Goal: Task Accomplishment & Management: Use online tool/utility

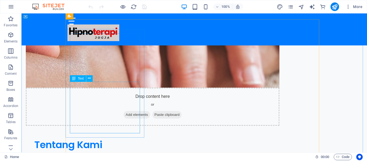
scroll to position [342, 0]
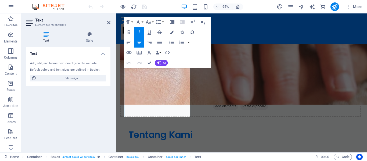
scroll to position [349, 0]
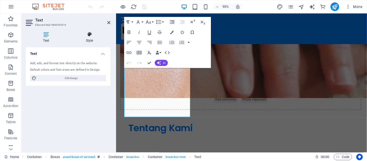
click at [90, 34] on icon at bounding box center [90, 34] width 42 height 5
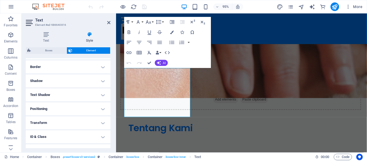
scroll to position [114, 0]
click at [171, 32] on icon "button" at bounding box center [171, 32] width 3 height 3
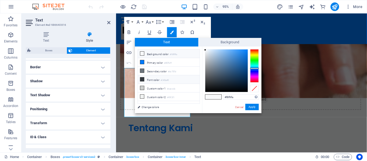
click at [141, 79] on icon at bounding box center [142, 79] width 4 height 4
type input "#343a40"
click at [252, 107] on button "Apply" at bounding box center [252, 107] width 13 height 6
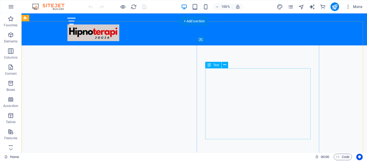
scroll to position [131, 0]
click at [211, 66] on icon at bounding box center [210, 65] width 4 height 6
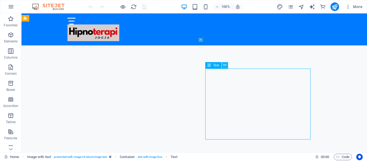
click at [224, 66] on icon at bounding box center [224, 65] width 3 height 6
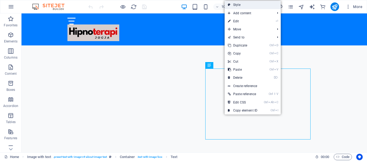
click at [242, 5] on link "Style" at bounding box center [253, 5] width 56 height 8
select select "rem"
select select "px"
select select "preset-text-with-image-v4-about-image-text"
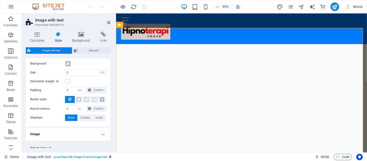
scroll to position [68, 0]
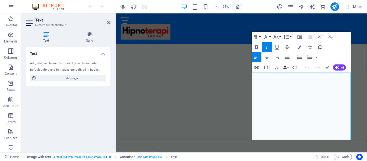
click at [288, 67] on button "Data Bindings" at bounding box center [286, 67] width 7 height 10
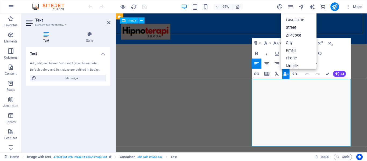
scroll to position [124, 0]
click at [270, 31] on figure at bounding box center [249, 32] width 254 height 17
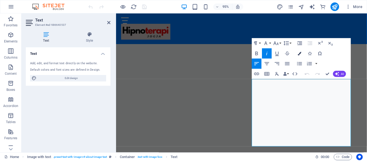
click at [300, 53] on icon "button" at bounding box center [299, 53] width 3 height 3
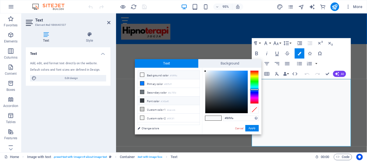
click at [143, 99] on icon at bounding box center [142, 101] width 4 height 4
type input "#343a40"
click at [256, 128] on button "Apply" at bounding box center [252, 128] width 13 height 6
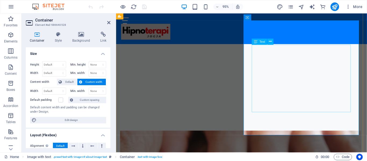
scroll to position [160, 0]
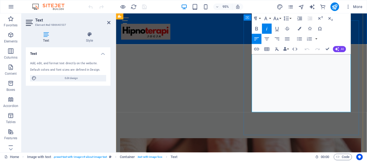
drag, startPoint x: 269, startPoint y: 67, endPoint x: 314, endPoint y: 90, distance: 50.5
click at [91, 38] on h4 "Style" at bounding box center [90, 37] width 42 height 11
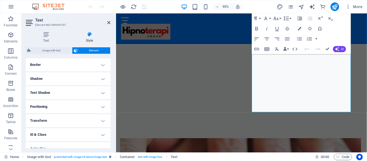
scroll to position [137, 0]
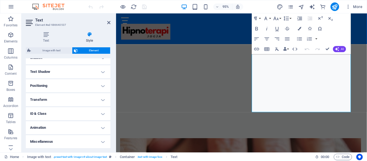
click at [90, 34] on icon at bounding box center [90, 34] width 42 height 5
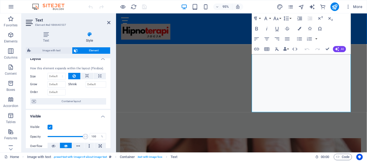
scroll to position [0, 0]
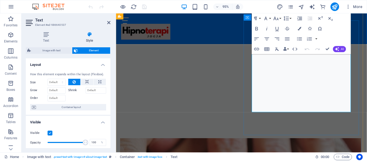
click at [366, 28] on figure at bounding box center [249, 32] width 254 height 17
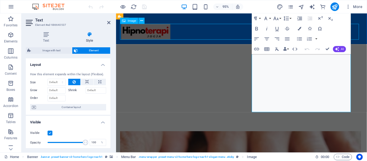
scroll to position [153, 0]
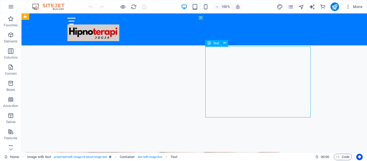
scroll to position [160, 0]
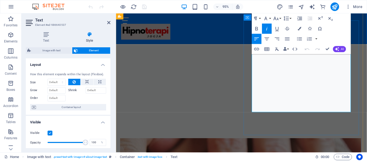
drag, startPoint x: 278, startPoint y: 63, endPoint x: 335, endPoint y: 116, distance: 77.3
click at [300, 27] on icon "button" at bounding box center [299, 28] width 3 height 3
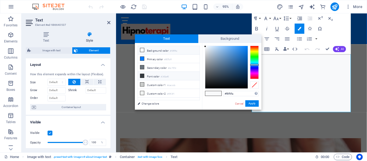
click at [141, 74] on icon at bounding box center [142, 76] width 4 height 4
click at [252, 102] on button "Apply" at bounding box center [252, 103] width 13 height 6
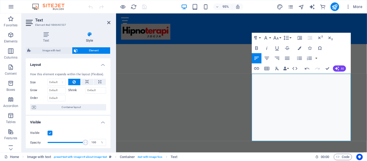
scroll to position [130, 0]
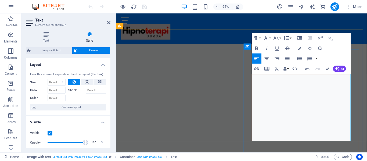
drag, startPoint x: 261, startPoint y: 82, endPoint x: 276, endPoint y: 101, distance: 23.9
drag, startPoint x: 260, startPoint y: 79, endPoint x: 283, endPoint y: 93, distance: 26.2
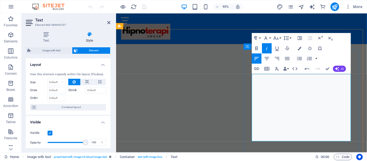
click at [301, 47] on icon "button" at bounding box center [299, 48] width 3 height 3
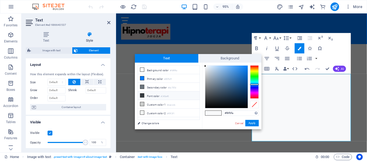
click at [142, 94] on icon at bounding box center [142, 96] width 4 height 4
click at [253, 123] on button "Apply" at bounding box center [252, 123] width 13 height 6
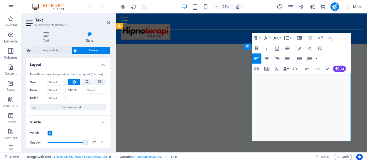
drag, startPoint x: 259, startPoint y: 81, endPoint x: 285, endPoint y: 96, distance: 29.6
click at [299, 49] on icon "button" at bounding box center [299, 48] width 3 height 3
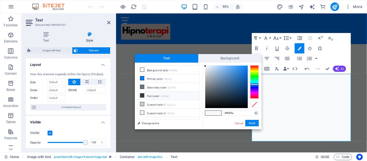
click at [142, 94] on icon at bounding box center [142, 96] width 4 height 4
click at [250, 122] on button "Apply" at bounding box center [252, 123] width 13 height 6
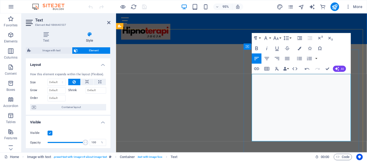
drag, startPoint x: 260, startPoint y: 81, endPoint x: 285, endPoint y: 104, distance: 33.3
click at [298, 47] on icon "button" at bounding box center [299, 48] width 3 height 3
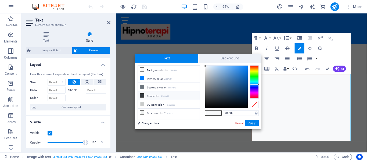
click at [142, 94] on icon at bounding box center [142, 96] width 4 height 4
click at [252, 122] on button "Apply" at bounding box center [252, 123] width 13 height 6
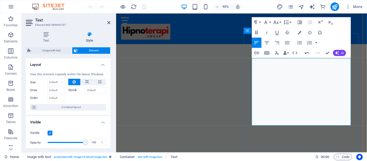
scroll to position [147, 0]
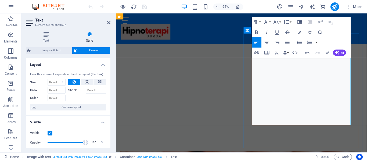
drag, startPoint x: 260, startPoint y: 63, endPoint x: 286, endPoint y: 89, distance: 37.1
drag, startPoint x: 261, startPoint y: 62, endPoint x: 328, endPoint y: 129, distance: 94.7
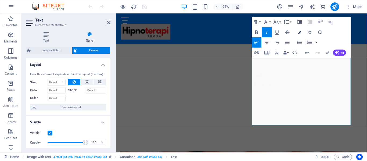
click at [300, 31] on icon "button" at bounding box center [299, 31] width 3 height 3
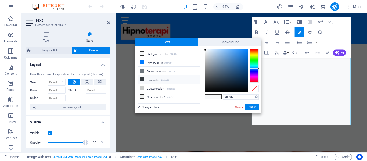
click at [141, 78] on icon at bounding box center [142, 79] width 4 height 4
click at [142, 88] on icon at bounding box center [142, 88] width 4 height 4
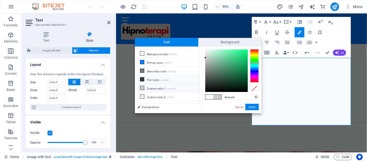
click at [142, 77] on icon at bounding box center [142, 79] width 4 height 4
type input "#343a40"
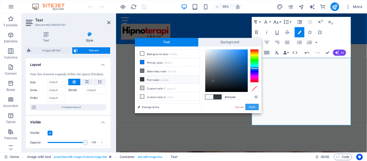
click at [255, 107] on button "Apply" at bounding box center [252, 107] width 13 height 6
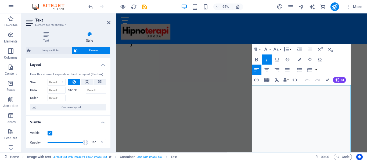
scroll to position [103, 0]
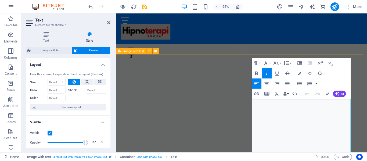
drag, startPoint x: 261, startPoint y: 106, endPoint x: 244, endPoint y: 109, distance: 17.7
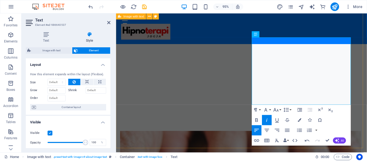
scroll to position [170, 0]
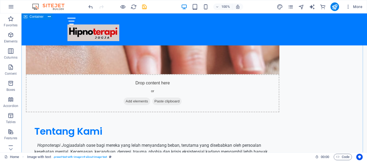
scroll to position [344, 0]
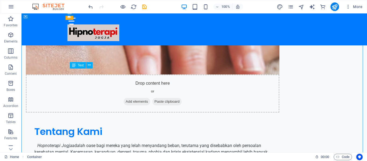
drag, startPoint x: 72, startPoint y: 72, endPoint x: 87, endPoint y: 88, distance: 22.6
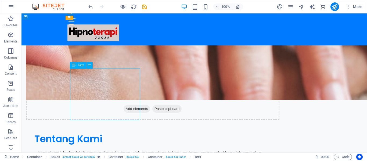
scroll to position [351, 0]
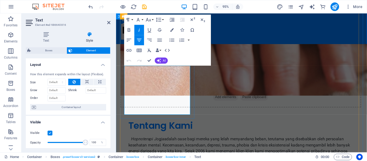
drag, startPoint x: 126, startPoint y: 72, endPoint x: 194, endPoint y: 119, distance: 82.5
click at [127, 40] on icon "button" at bounding box center [129, 40] width 6 height 6
click at [172, 28] on icon "button" at bounding box center [171, 29] width 3 height 3
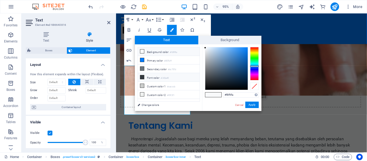
click at [142, 76] on icon at bounding box center [142, 77] width 4 height 4
type input "#343a40"
click at [258, 105] on button "Apply" at bounding box center [252, 105] width 13 height 6
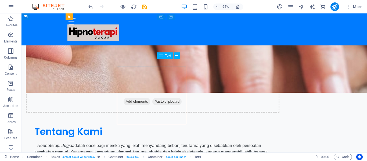
scroll to position [344, 0]
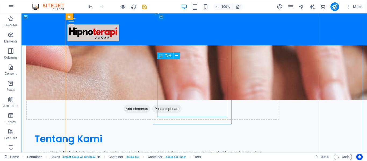
scroll to position [351, 0]
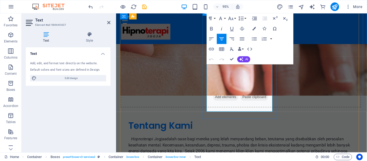
drag, startPoint x: 213, startPoint y: 70, endPoint x: 269, endPoint y: 121, distance: 76.2
click at [254, 29] on icon "button" at bounding box center [254, 28] width 3 height 3
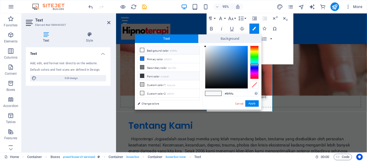
click at [141, 76] on icon at bounding box center [142, 76] width 4 height 4
type input "#343a40"
click at [251, 104] on button "Apply" at bounding box center [252, 103] width 13 height 6
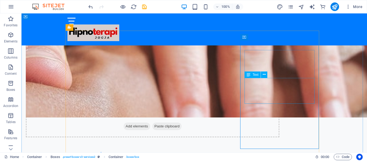
scroll to position [319, 0]
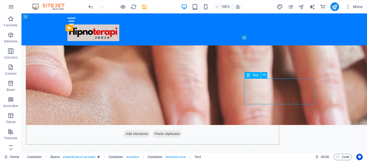
scroll to position [326, 0]
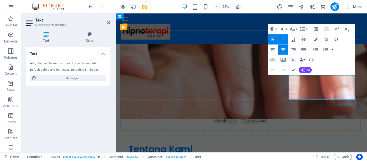
drag, startPoint x: 298, startPoint y: 81, endPoint x: 361, endPoint y: 103, distance: 66.0
click at [315, 39] on icon "button" at bounding box center [315, 39] width 3 height 3
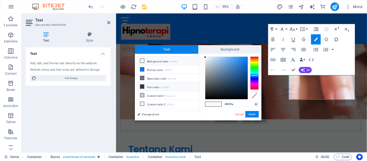
click at [140, 86] on icon at bounding box center [142, 87] width 4 height 4
type input "#343a40"
click at [251, 112] on button "Apply" at bounding box center [252, 114] width 13 height 6
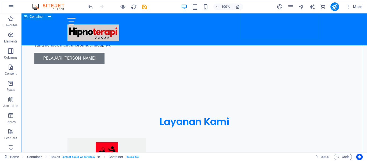
scroll to position [471, 0]
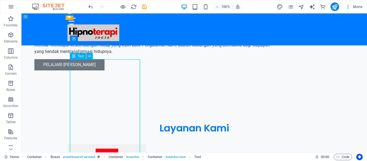
scroll to position [479, 0]
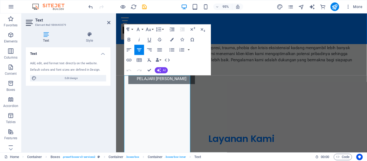
scroll to position [453, 0]
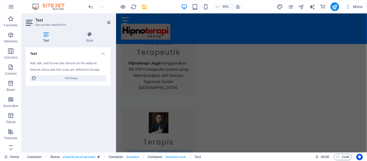
scroll to position [1015, 0]
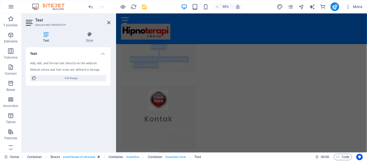
drag, startPoint x: 126, startPoint y: 89, endPoint x: 218, endPoint y: 180, distance: 128.7
click at [94, 102] on div "Text Add, edit, and format text directly on the website. Default colors and fon…" at bounding box center [68, 97] width 85 height 101
click at [108, 23] on icon at bounding box center [108, 22] width 3 height 4
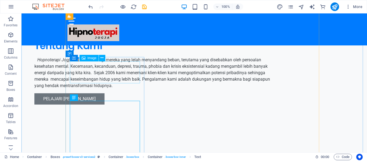
scroll to position [431, 0]
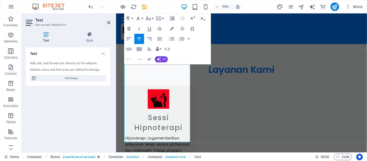
scroll to position [568, 0]
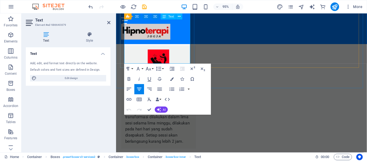
drag, startPoint x: 126, startPoint y: 104, endPoint x: 176, endPoint y: 60, distance: 66.3
click at [172, 79] on icon "button" at bounding box center [171, 78] width 3 height 3
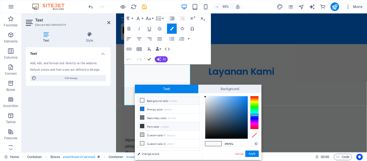
click at [141, 125] on icon at bounding box center [142, 126] width 4 height 4
type input "#343a40"
click at [252, 152] on button "Apply" at bounding box center [252, 154] width 13 height 6
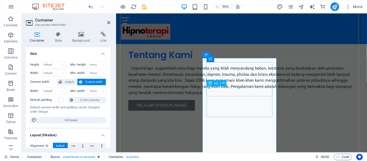
scroll to position [426, 0]
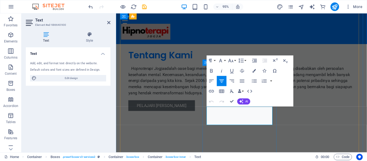
drag, startPoint x: 212, startPoint y: 115, endPoint x: 282, endPoint y: 133, distance: 73.1
click at [255, 70] on icon "button" at bounding box center [254, 70] width 3 height 3
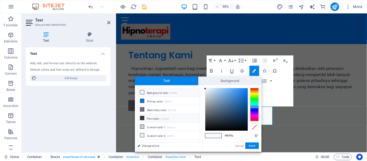
click at [143, 116] on icon at bounding box center [142, 118] width 4 height 4
type input "#343a40"
click at [254, 145] on button "Apply" at bounding box center [252, 146] width 13 height 6
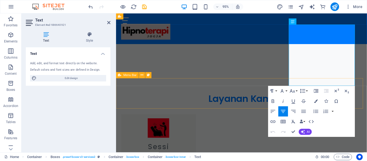
scroll to position [482, 0]
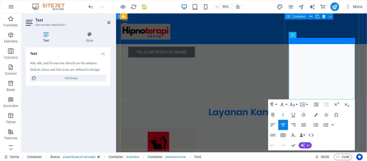
drag, startPoint x: 300, startPoint y: 100, endPoint x: 364, endPoint y: 106, distance: 64.5
click at [315, 115] on icon "button" at bounding box center [315, 114] width 3 height 3
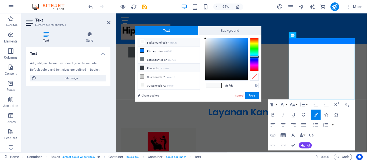
click at [141, 66] on icon at bounding box center [142, 68] width 4 height 4
type input "#343a40"
click at [141, 66] on icon at bounding box center [142, 68] width 4 height 4
click at [253, 96] on button "Apply" at bounding box center [252, 95] width 13 height 6
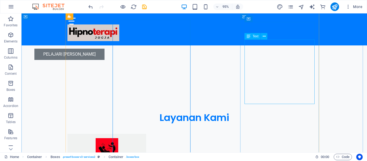
scroll to position [475, 0]
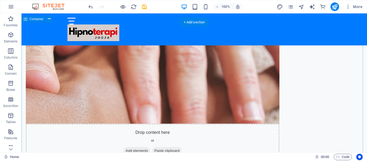
scroll to position [296, 0]
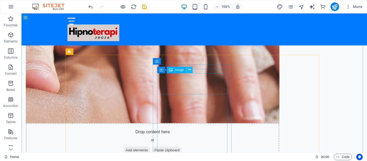
click at [190, 69] on icon at bounding box center [189, 70] width 3 height 6
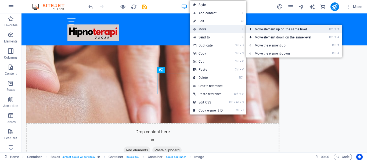
click at [271, 30] on link "Ctrl ⇧ ⬆ Move element up on the same level" at bounding box center [284, 29] width 76 height 8
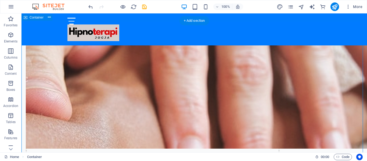
scroll to position [303, 0]
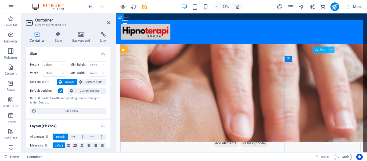
click at [333, 48] on icon at bounding box center [331, 49] width 3 height 5
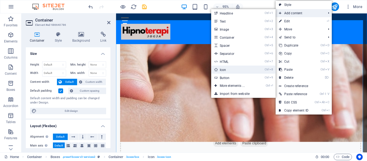
click at [234, 70] on link "Ctrl 8 Icon" at bounding box center [233, 70] width 44 height 8
select select "xMidYMid"
select select "px"
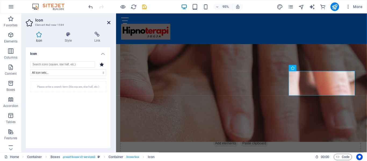
click at [108, 22] on icon at bounding box center [108, 22] width 3 height 4
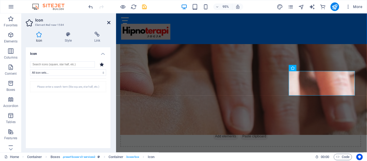
scroll to position [296, 0]
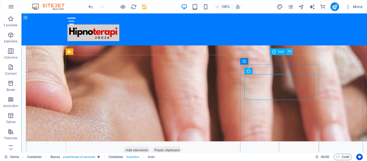
click at [289, 50] on icon at bounding box center [290, 52] width 3 height 6
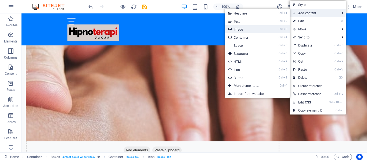
click at [259, 30] on link "Ctrl 3 Image" at bounding box center [247, 29] width 44 height 8
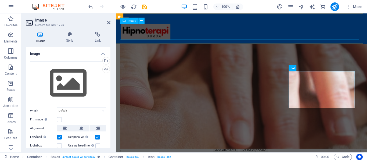
scroll to position [303, 0]
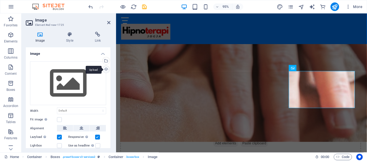
click at [105, 70] on div "Upload" at bounding box center [106, 70] width 8 height 8
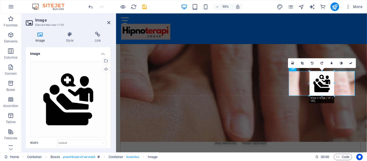
drag, startPoint x: 354, startPoint y: 137, endPoint x: 310, endPoint y: 82, distance: 70.6
type input "97"
select select "px"
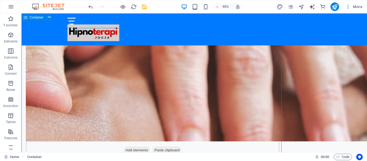
scroll to position [296, 0]
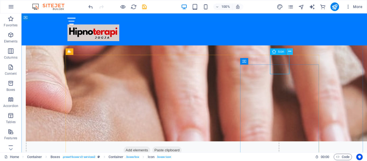
click at [290, 51] on icon at bounding box center [290, 52] width 3 height 6
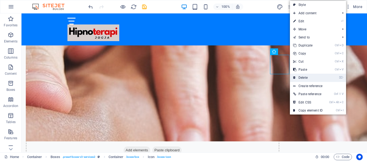
click at [306, 76] on link "⌦ Delete" at bounding box center [308, 78] width 36 height 8
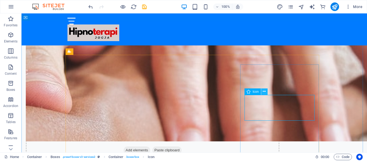
click at [266, 91] on icon at bounding box center [264, 92] width 3 height 6
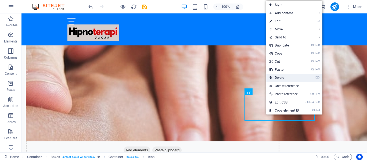
click at [284, 77] on link "⌦ Delete" at bounding box center [284, 78] width 36 height 8
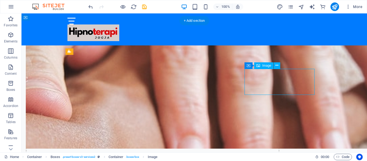
select select "px"
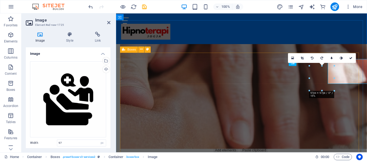
scroll to position [303, 0]
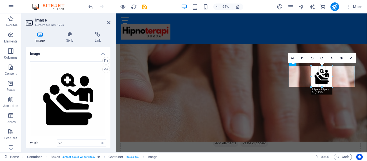
drag, startPoint x: 334, startPoint y: 90, endPoint x: 225, endPoint y: 76, distance: 110.7
type input "83"
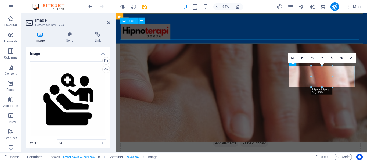
click at [334, 37] on figure at bounding box center [249, 32] width 254 height 17
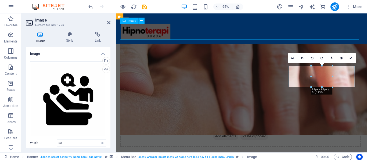
scroll to position [296, 0]
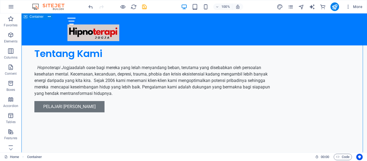
scroll to position [422, 0]
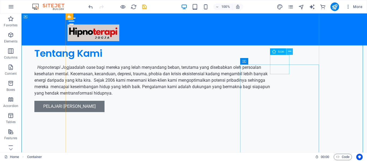
click at [291, 51] on icon at bounding box center [290, 52] width 3 height 6
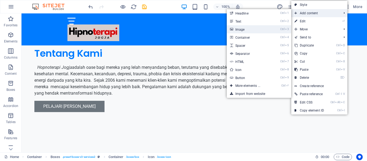
click at [251, 28] on link "Ctrl 3 Image" at bounding box center [249, 29] width 44 height 8
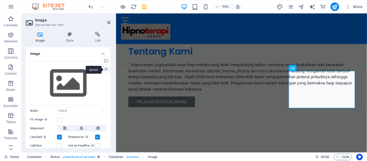
click at [106, 69] on div "Upload" at bounding box center [106, 70] width 8 height 8
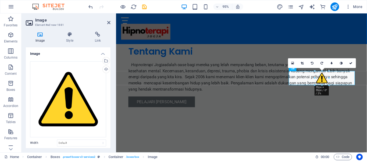
drag, startPoint x: 354, startPoint y: 137, endPoint x: 203, endPoint y: 73, distance: 164.2
type input "55"
select select "px"
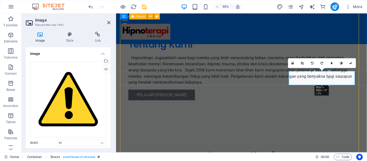
scroll to position [422, 0]
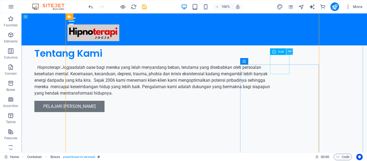
click at [290, 52] on icon at bounding box center [290, 52] width 3 height 6
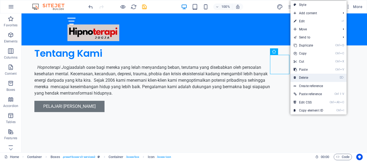
click at [311, 77] on link "⌦ Delete" at bounding box center [309, 78] width 36 height 8
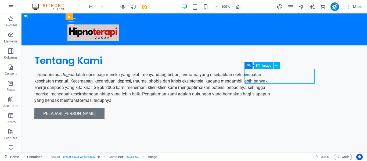
scroll to position [430, 0]
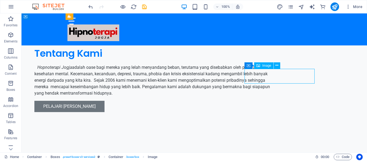
select select "px"
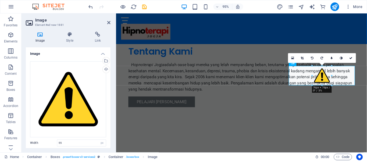
drag, startPoint x: 330, startPoint y: 80, endPoint x: 229, endPoint y: 76, distance: 100.4
type input "76"
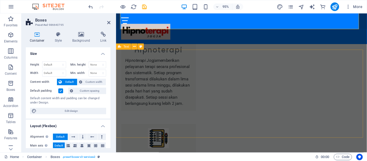
scroll to position [609, 0]
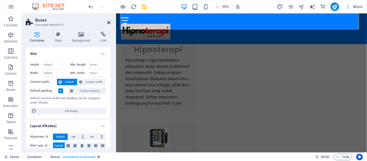
click at [107, 22] on icon at bounding box center [108, 22] width 3 height 4
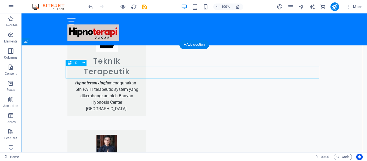
scroll to position [825, 0]
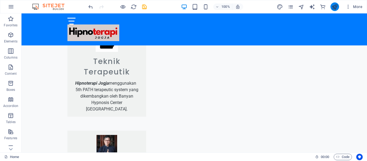
click at [336, 3] on button "publish" at bounding box center [335, 6] width 9 height 9
checkbox input "false"
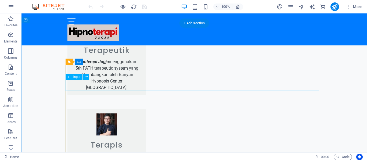
scroll to position [847, 0]
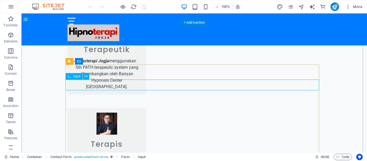
scroll to position [847, 0]
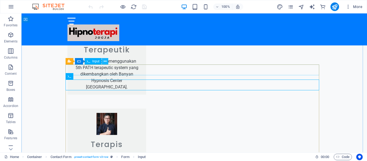
click at [105, 61] on icon at bounding box center [105, 62] width 3 height 6
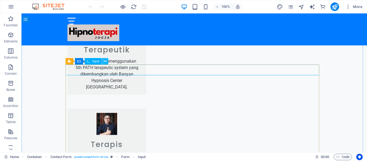
click at [106, 60] on icon at bounding box center [105, 62] width 3 height 6
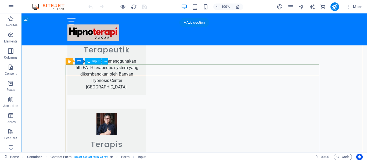
click at [107, 60] on button at bounding box center [105, 61] width 6 height 6
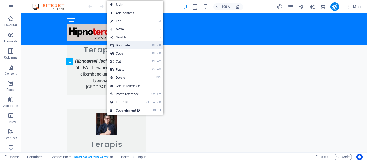
click at [120, 45] on link "Ctrl D Duplicate" at bounding box center [125, 45] width 36 height 8
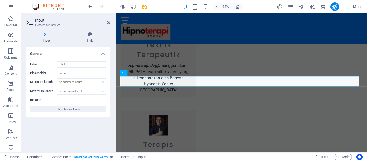
scroll to position [855, 0]
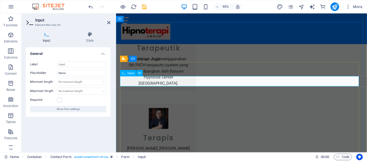
type input "Alamat"
click at [92, 130] on div "General Label Placeholder Name Minimum length No minimum length chars Maximum l…" at bounding box center [68, 97] width 85 height 101
click at [108, 23] on icon at bounding box center [108, 22] width 3 height 4
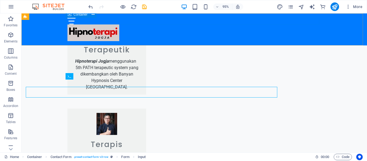
scroll to position [847, 0]
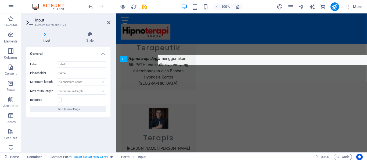
scroll to position [855, 0]
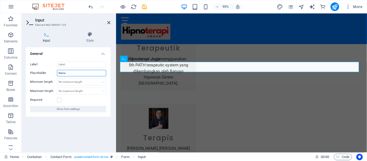
click at [80, 73] on input "Name" at bounding box center [81, 73] width 49 height 6
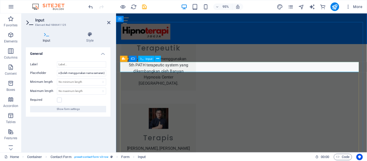
scroll to position [0, 0]
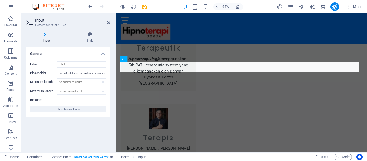
click at [99, 74] on input "Name (boleh menggunakan nama samaran)" at bounding box center [81, 73] width 49 height 6
type input "Name"
click at [115, 35] on div "Input Style General Label Placeholder Name Minimum length No minimum length cha…" at bounding box center [68, 89] width 93 height 125
click at [109, 23] on icon at bounding box center [108, 22] width 3 height 4
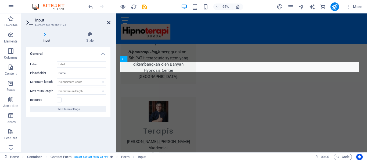
scroll to position [847, 0]
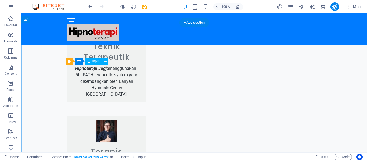
scroll to position [855, 0]
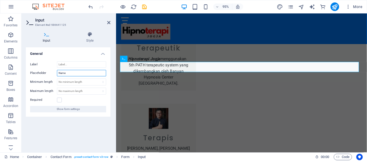
click at [72, 74] on input "Name" at bounding box center [81, 73] width 49 height 6
type input "Nama"
click at [109, 22] on icon at bounding box center [108, 22] width 3 height 4
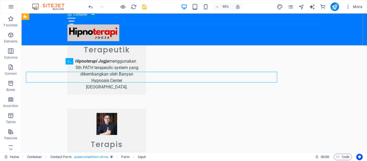
scroll to position [847, 0]
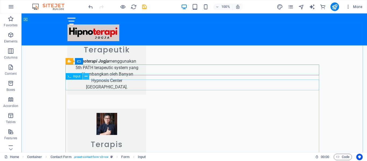
click at [87, 76] on icon at bounding box center [86, 77] width 3 height 6
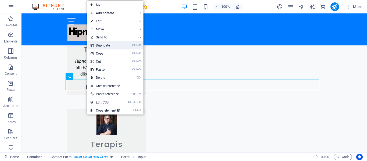
click at [109, 45] on link "Ctrl D Duplicate" at bounding box center [105, 45] width 36 height 8
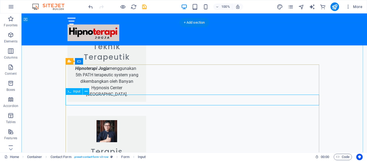
scroll to position [855, 0]
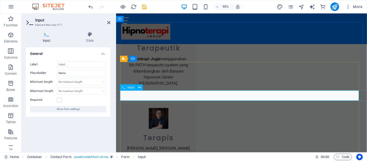
type input "A"
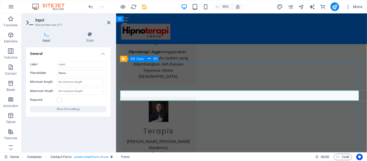
scroll to position [847, 0]
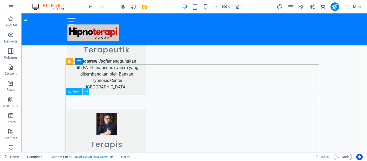
type input "Tanggal lahir"
click at [86, 91] on icon at bounding box center [86, 92] width 3 height 6
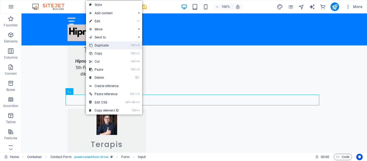
click at [103, 44] on link "Ctrl D Duplicate" at bounding box center [104, 45] width 36 height 8
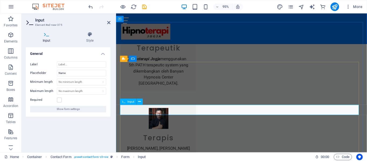
type input "T"
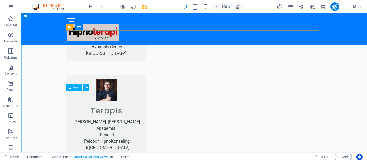
scroll to position [880, 0]
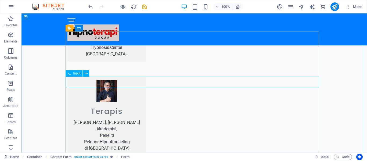
type input "Jenis kelamin"
click at [87, 72] on icon at bounding box center [86, 74] width 3 height 6
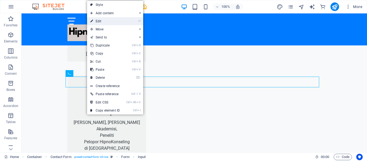
click at [101, 21] on link "⏎ Edit" at bounding box center [105, 21] width 36 height 8
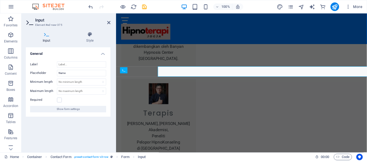
scroll to position [888, 0]
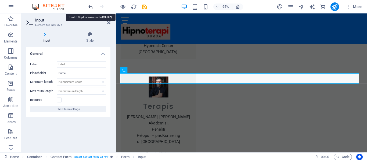
click at [89, 7] on icon "undo" at bounding box center [91, 7] width 6 height 6
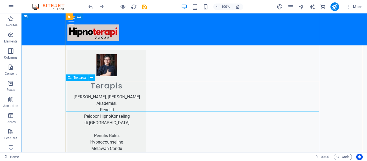
scroll to position [906, 0]
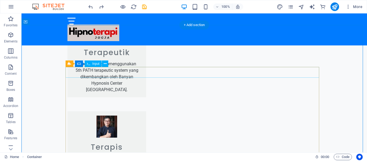
scroll to position [844, 0]
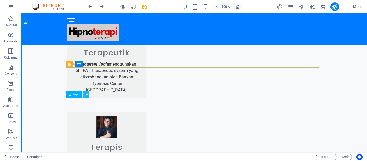
click at [86, 94] on icon at bounding box center [86, 95] width 3 height 6
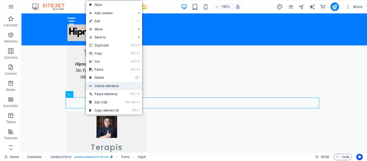
click at [100, 86] on link "Create reference" at bounding box center [114, 86] width 56 height 8
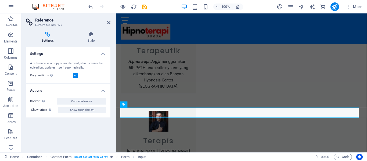
scroll to position [852, 0]
click at [110, 22] on icon at bounding box center [108, 22] width 3 height 4
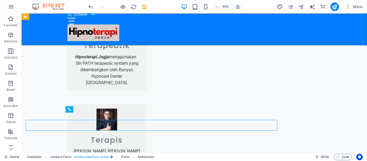
scroll to position [844, 0]
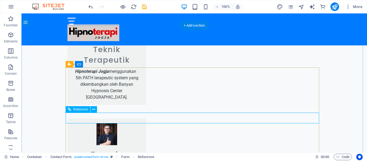
scroll to position [852, 0]
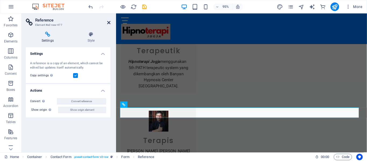
click at [107, 21] on icon at bounding box center [108, 22] width 3 height 4
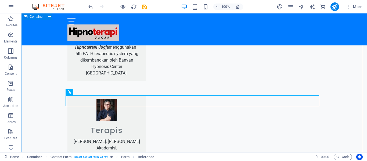
scroll to position [862, 0]
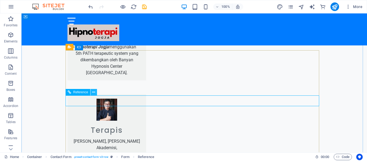
click at [93, 93] on icon at bounding box center [93, 93] width 3 height 6
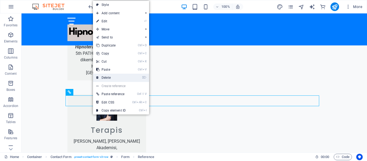
click at [104, 77] on link "⌦ Delete" at bounding box center [111, 78] width 36 height 8
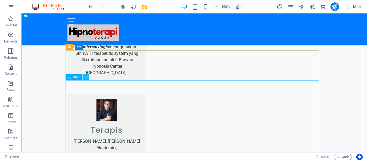
click at [87, 78] on icon at bounding box center [86, 77] width 3 height 6
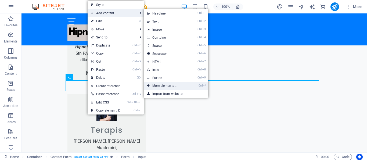
click at [169, 85] on link "Ctrl ⏎ More elements ..." at bounding box center [166, 86] width 44 height 8
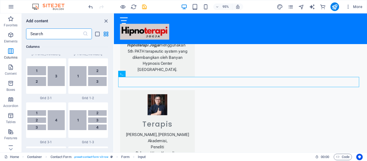
scroll to position [660, 0]
click at [56, 34] on input "text" at bounding box center [54, 34] width 57 height 11
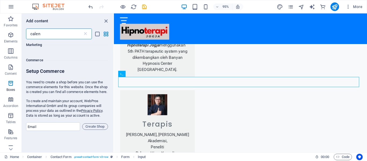
scroll to position [0, 0]
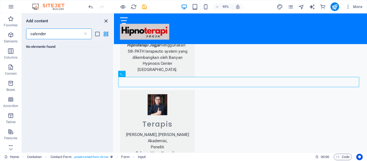
type input "calender"
click at [105, 20] on icon "close panel" at bounding box center [106, 21] width 6 height 6
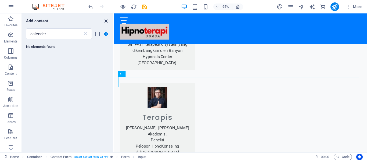
scroll to position [862, 0]
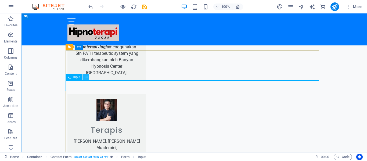
click at [86, 77] on icon at bounding box center [86, 77] width 3 height 6
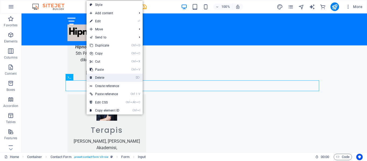
click at [100, 75] on link "⌦ Delete" at bounding box center [105, 78] width 36 height 8
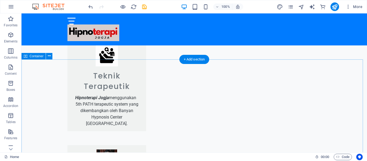
scroll to position [810, 0]
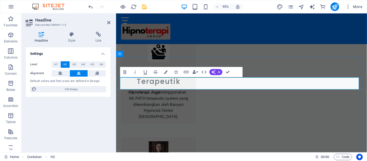
scroll to position [818, 0]
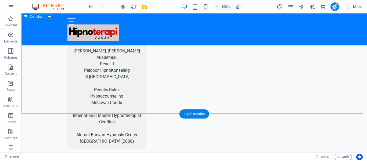
scroll to position [952, 0]
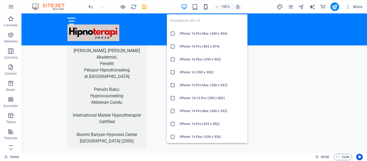
click at [207, 6] on icon "button" at bounding box center [206, 7] width 6 height 6
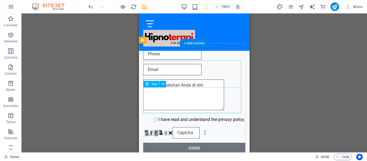
scroll to position [1377, 0]
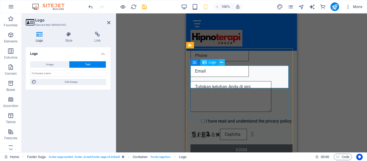
click at [222, 62] on icon at bounding box center [221, 63] width 3 height 6
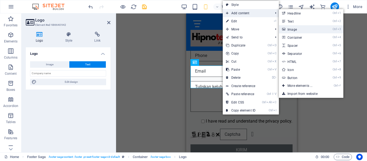
click at [296, 27] on link "Ctrl 3 Image" at bounding box center [301, 29] width 44 height 8
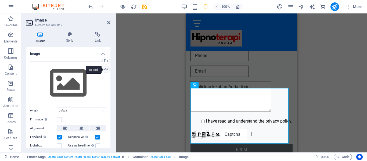
click at [105, 69] on div "Upload" at bounding box center [106, 70] width 8 height 8
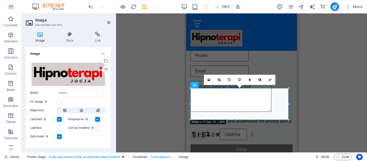
click at [311, 76] on div "Drag here to replace the existing content. Press “Ctrl” if you want to create a…" at bounding box center [241, 82] width 251 height 139
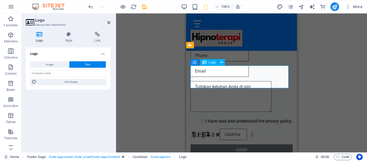
click at [89, 63] on span "Text" at bounding box center [87, 64] width 5 height 6
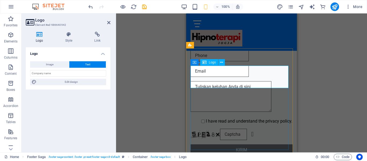
click at [222, 61] on icon at bounding box center [221, 63] width 3 height 6
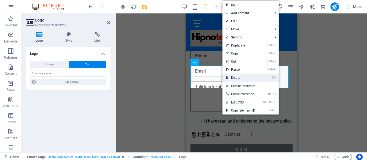
click at [239, 78] on link "⌦ Delete" at bounding box center [241, 78] width 36 height 8
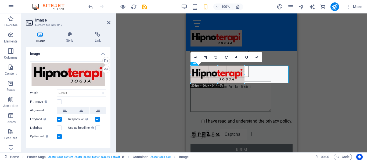
drag, startPoint x: 289, startPoint y: 97, endPoint x: 243, endPoint y: 81, distance: 48.4
type input "201"
select select "px"
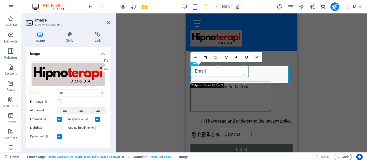
click at [326, 68] on div "H5 Banner Container Container Image with text H2 Text Spacer Button Boxes Conta…" at bounding box center [241, 82] width 251 height 139
click at [312, 65] on div "H5 Banner Container Container Image with text H2 Text Spacer Button Boxes Conta…" at bounding box center [241, 82] width 251 height 139
click at [315, 95] on div "H5 Banner Container Container Image with text H2 Text Spacer Button Boxes Conta…" at bounding box center [241, 82] width 251 height 139
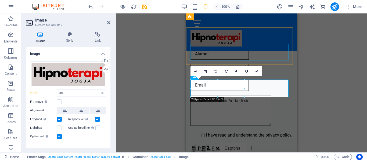
scroll to position [1363, 0]
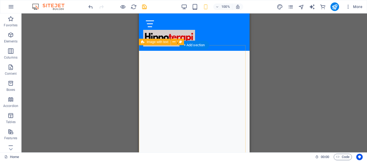
scroll to position [99, 0]
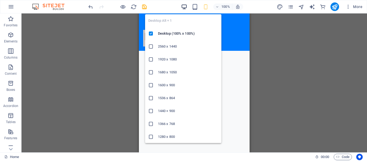
click at [194, 36] on h6 "Desktop (100% x 100%)" at bounding box center [188, 33] width 60 height 6
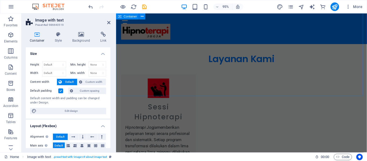
scroll to position [632, 0]
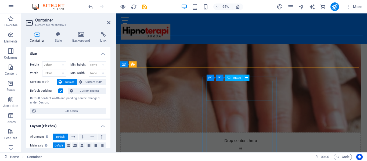
scroll to position [287, 0]
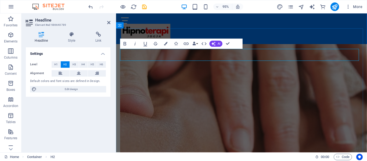
scroll to position [294, 0]
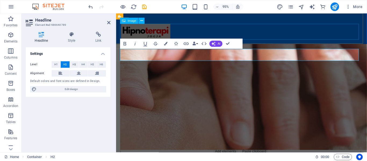
click at [287, 29] on figure at bounding box center [249, 32] width 254 height 17
select select "px"
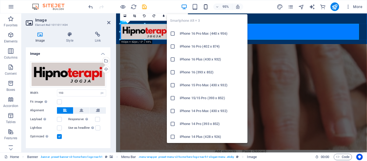
click at [208, 6] on icon "button" at bounding box center [206, 7] width 6 height 6
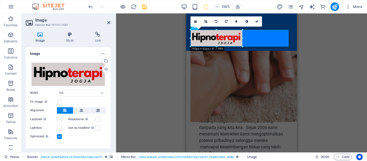
click at [304, 54] on div "H5 Banner Container Container Image with text H2 Text Spacer Button Boxes Conta…" at bounding box center [241, 82] width 251 height 139
click at [271, 69] on div "Drop content here or Add elements Paste clipboard Tentang Kami H Hipnoterapi Jo…" at bounding box center [241, 88] width 111 height 245
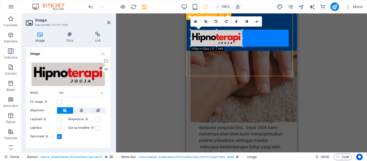
click at [271, 69] on div "Drop content here or Add elements Paste clipboard Tentang Kami H Hipnoterapi Jo…" at bounding box center [241, 88] width 111 height 245
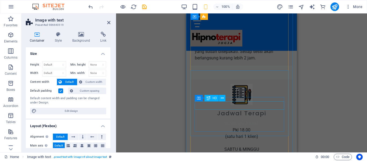
scroll to position [556, 0]
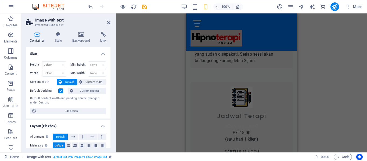
click at [311, 98] on div "Drag here to replace the existing content. Press “Ctrl” if you want to create a…" at bounding box center [241, 82] width 251 height 139
click at [335, 6] on icon "publish" at bounding box center [335, 7] width 6 height 6
checkbox input "false"
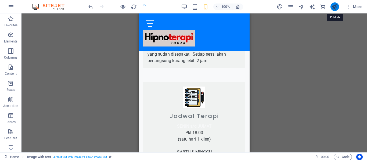
scroll to position [179, 0]
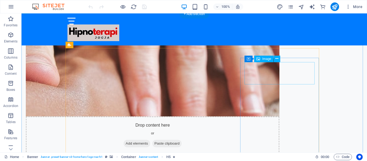
scroll to position [327, 0]
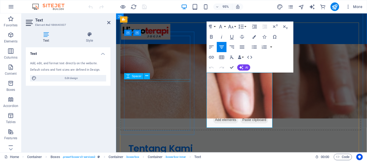
scroll to position [335, 0]
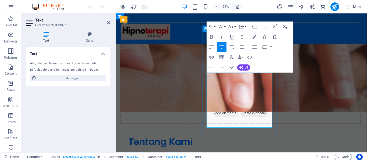
drag, startPoint x: 222, startPoint y: 81, endPoint x: 377, endPoint y: 80, distance: 155.4
click at [255, 37] on icon "button" at bounding box center [254, 36] width 3 height 3
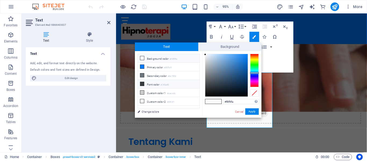
click at [143, 83] on icon at bounding box center [142, 84] width 4 height 4
type input "#343a40"
click at [253, 111] on button "Apply" at bounding box center [252, 111] width 13 height 6
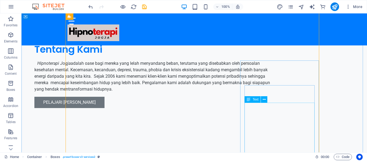
scroll to position [433, 0]
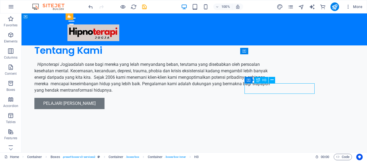
scroll to position [440, 0]
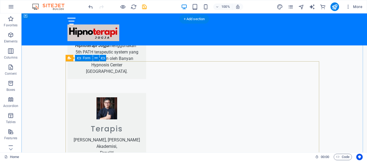
scroll to position [863, 0]
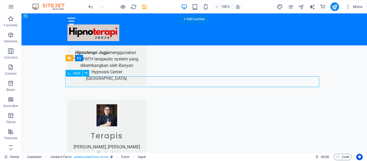
scroll to position [870, 0]
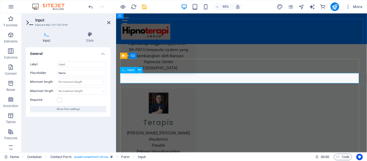
type input "Alamat"
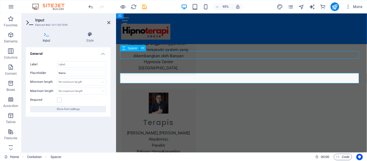
scroll to position [863, 0]
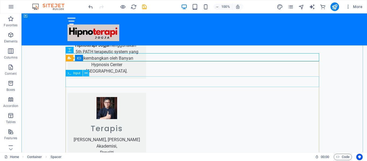
click at [87, 73] on icon at bounding box center [86, 73] width 3 height 6
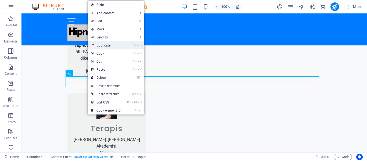
click at [109, 45] on link "Ctrl D Duplicate" at bounding box center [106, 45] width 36 height 8
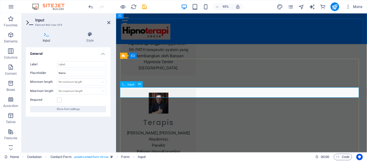
type input "A"
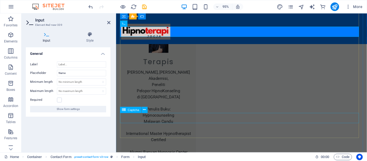
scroll to position [933, 0]
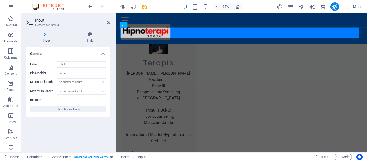
type input "Umur/Tanggal lahir"
click at [108, 131] on div "General Label Placeholder Name Minimum length No minimum length chars Maximum l…" at bounding box center [68, 97] width 85 height 101
click at [76, 134] on div "General Label Placeholder Name Minimum length No minimum length chars Maximum l…" at bounding box center [68, 97] width 85 height 101
click at [111, 22] on aside "Input Element #ed-new-339 Input Style General Label Placeholder Name Minimum le…" at bounding box center [69, 82] width 95 height 139
click at [107, 22] on h2 "Input" at bounding box center [72, 20] width 75 height 5
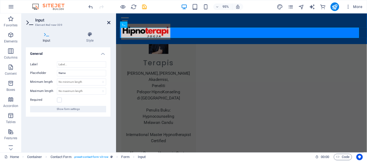
click at [109, 23] on icon at bounding box center [108, 22] width 3 height 4
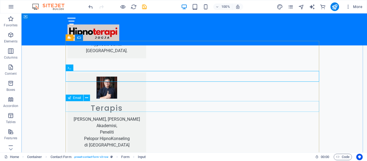
scroll to position [884, 0]
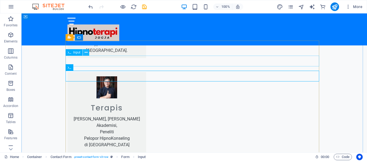
click at [86, 51] on icon at bounding box center [86, 53] width 3 height 6
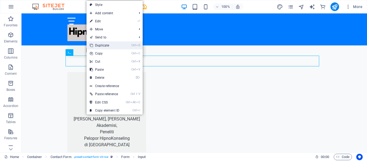
click at [102, 45] on link "Ctrl D Duplicate" at bounding box center [105, 45] width 36 height 8
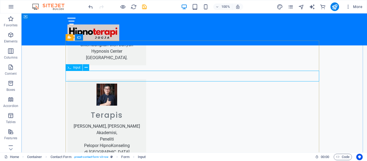
scroll to position [891, 0]
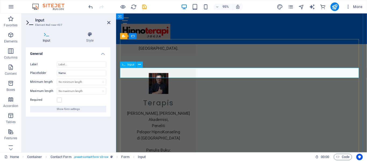
type input "A"
type input "Jenis Kelamin"
click at [95, 133] on div "General Label Placeholder Name Minimum length No minimum length chars Maximum l…" at bounding box center [68, 97] width 85 height 101
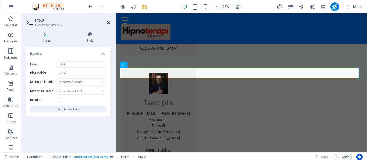
click at [109, 24] on icon at bounding box center [108, 22] width 3 height 4
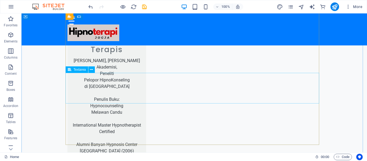
scroll to position [942, 0]
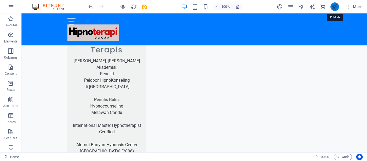
click at [334, 4] on icon "publish" at bounding box center [335, 7] width 6 height 6
checkbox input "false"
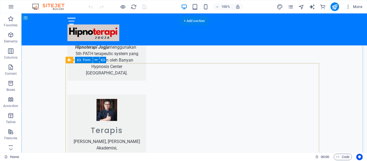
scroll to position [848, 0]
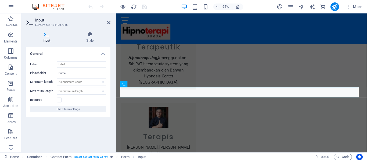
click at [73, 73] on input "Name" at bounding box center [81, 73] width 49 height 6
type input "N"
type input "Alamat"
click at [89, 124] on div "General Label Placeholder Alamat Minimum length No minimum length chars Maximum…" at bounding box center [68, 97] width 85 height 101
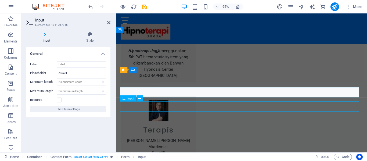
scroll to position [848, 0]
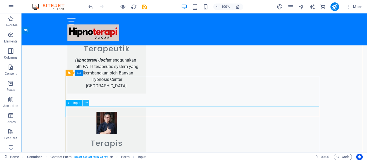
click at [87, 104] on icon at bounding box center [86, 103] width 3 height 6
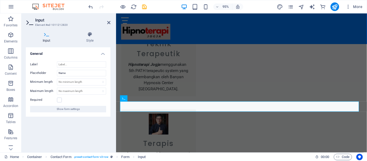
scroll to position [856, 0]
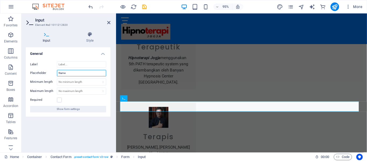
click at [71, 75] on input "Name" at bounding box center [81, 73] width 49 height 6
type input "N"
type input "Jenis Kelamin"
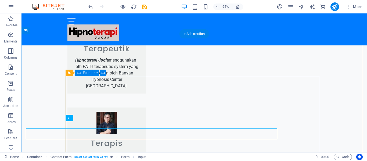
scroll to position [848, 0]
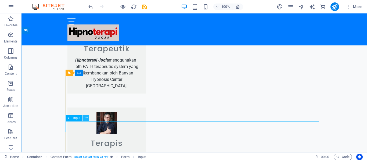
click at [87, 118] on icon at bounding box center [86, 118] width 3 height 6
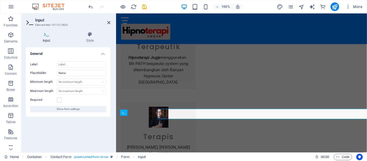
scroll to position [856, 0]
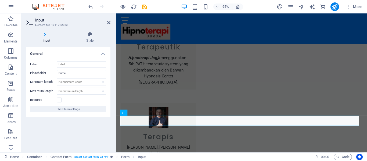
click at [72, 75] on input "Name" at bounding box center [81, 73] width 49 height 6
type input "N"
type input "Umur/Tanggal Lahir"
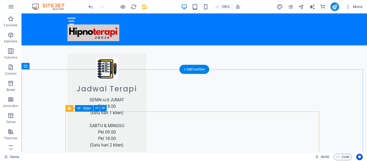
scroll to position [676, 0]
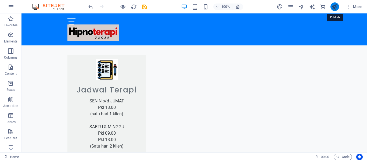
click at [335, 5] on icon "publish" at bounding box center [335, 7] width 6 height 6
checkbox input "false"
